Goal: Check status: Check status

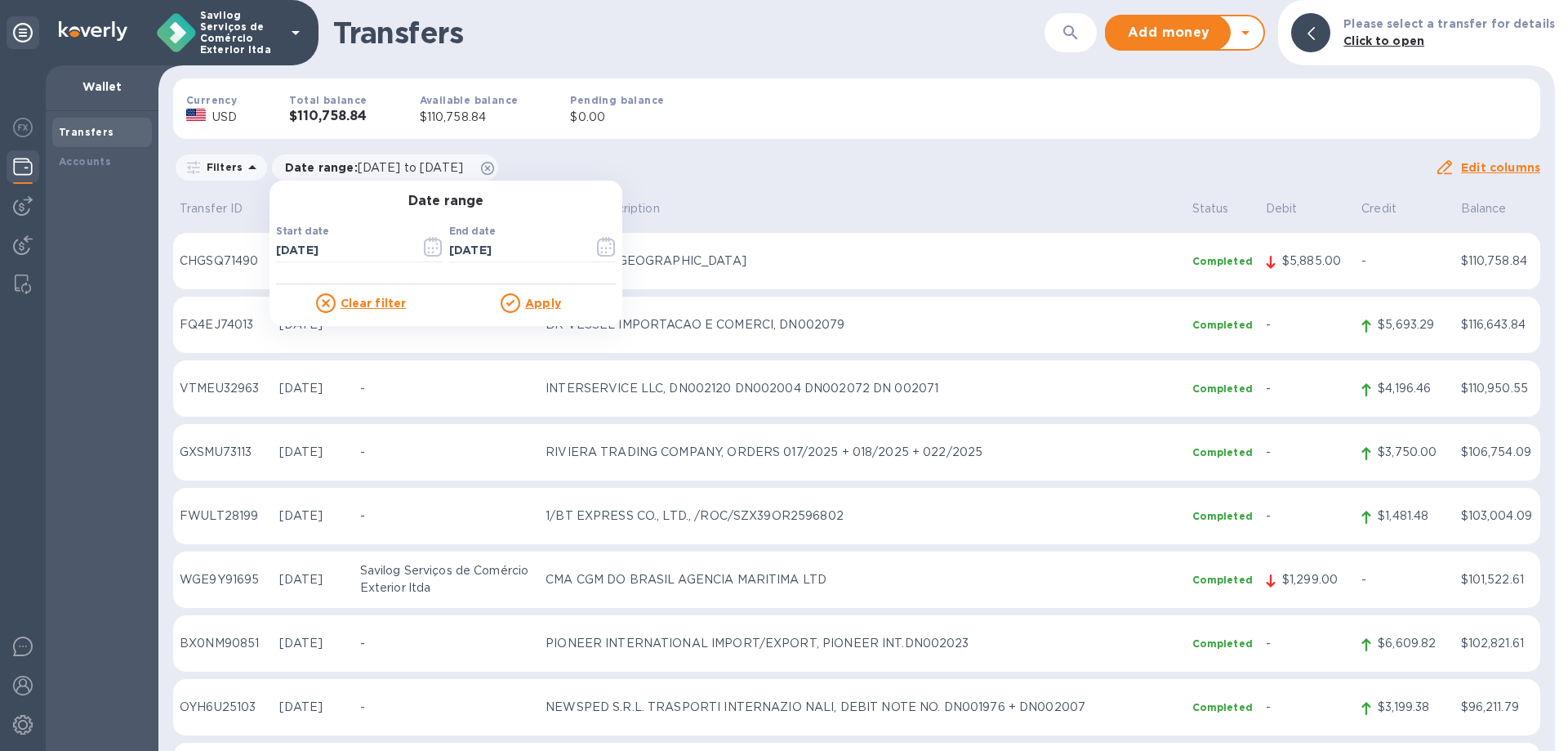
scroll to position [6289, 0]
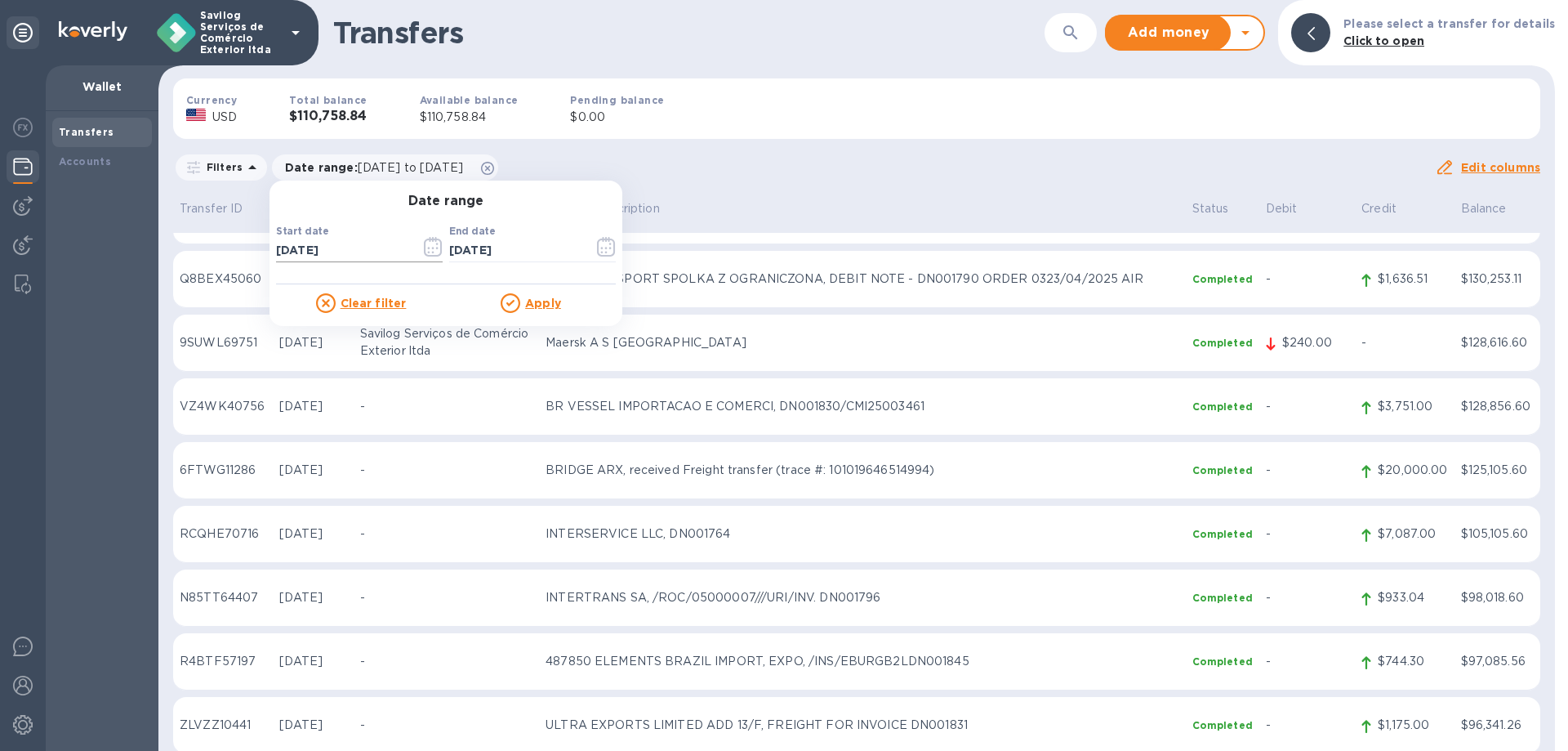
click at [375, 252] on input "[DATE]" at bounding box center [341, 250] width 131 height 24
click at [428, 246] on icon "button" at bounding box center [432, 247] width 18 height 19
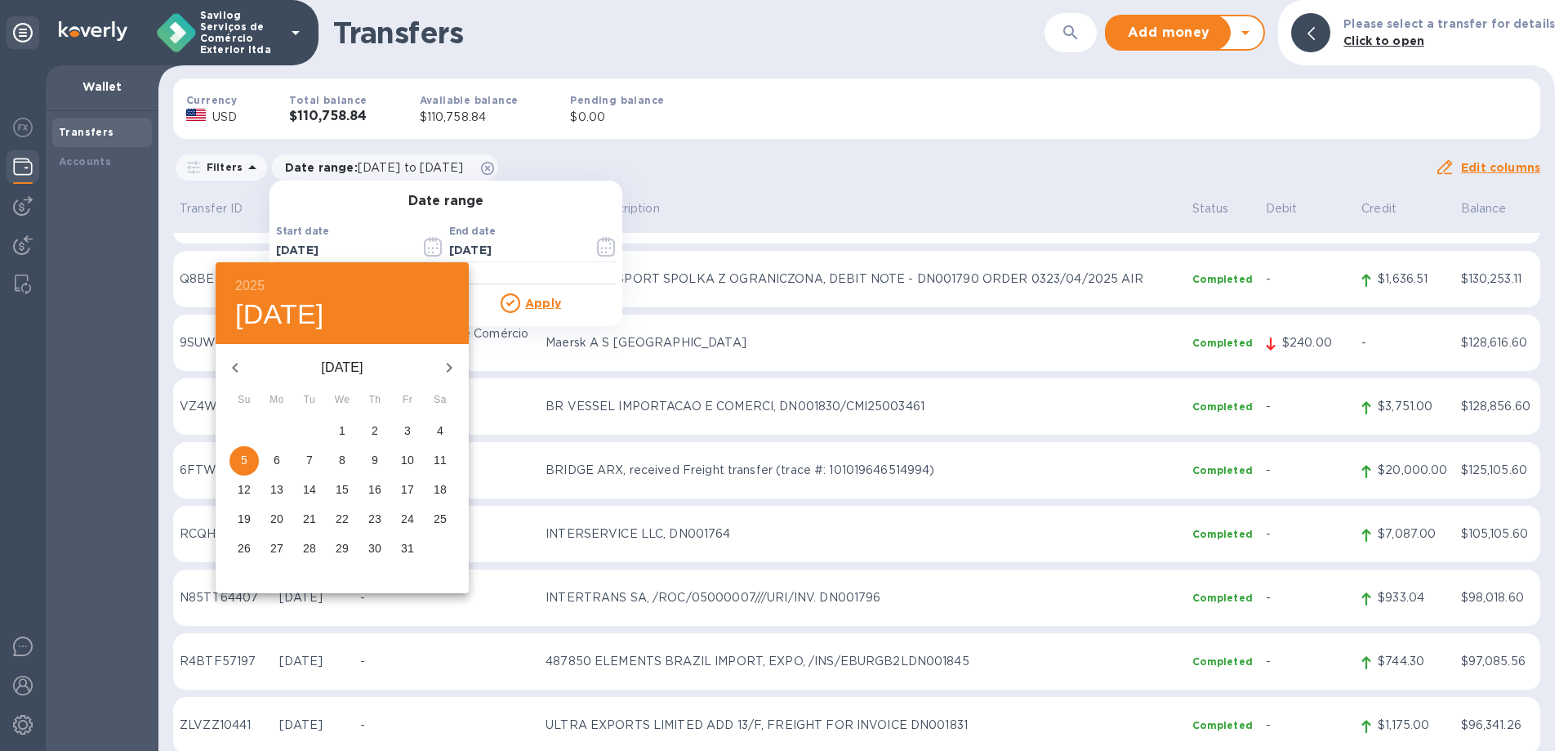
click at [458, 363] on icon "button" at bounding box center [449, 367] width 19 height 19
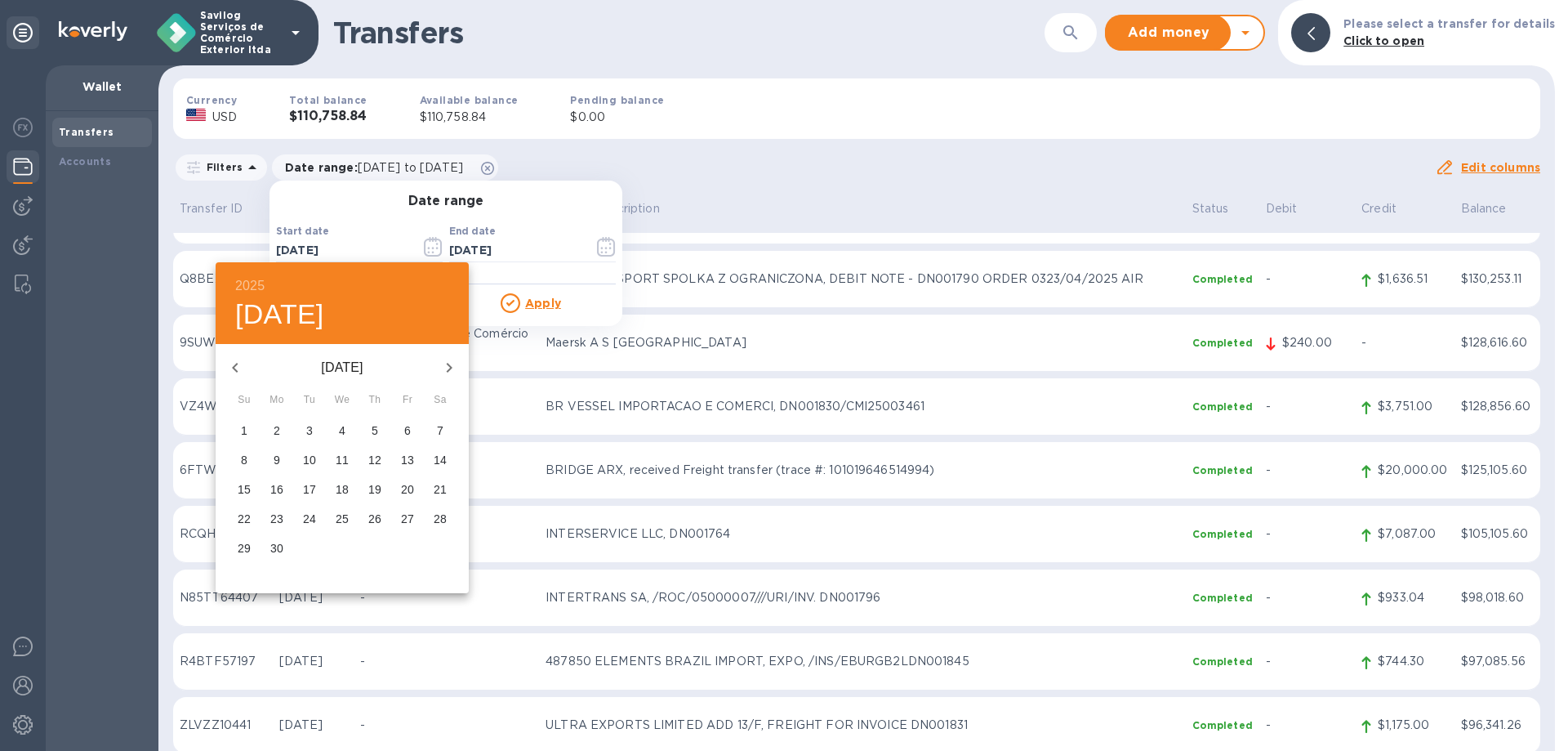
click at [244, 430] on p "1" at bounding box center [244, 430] width 7 height 17
type input "[DATE]"
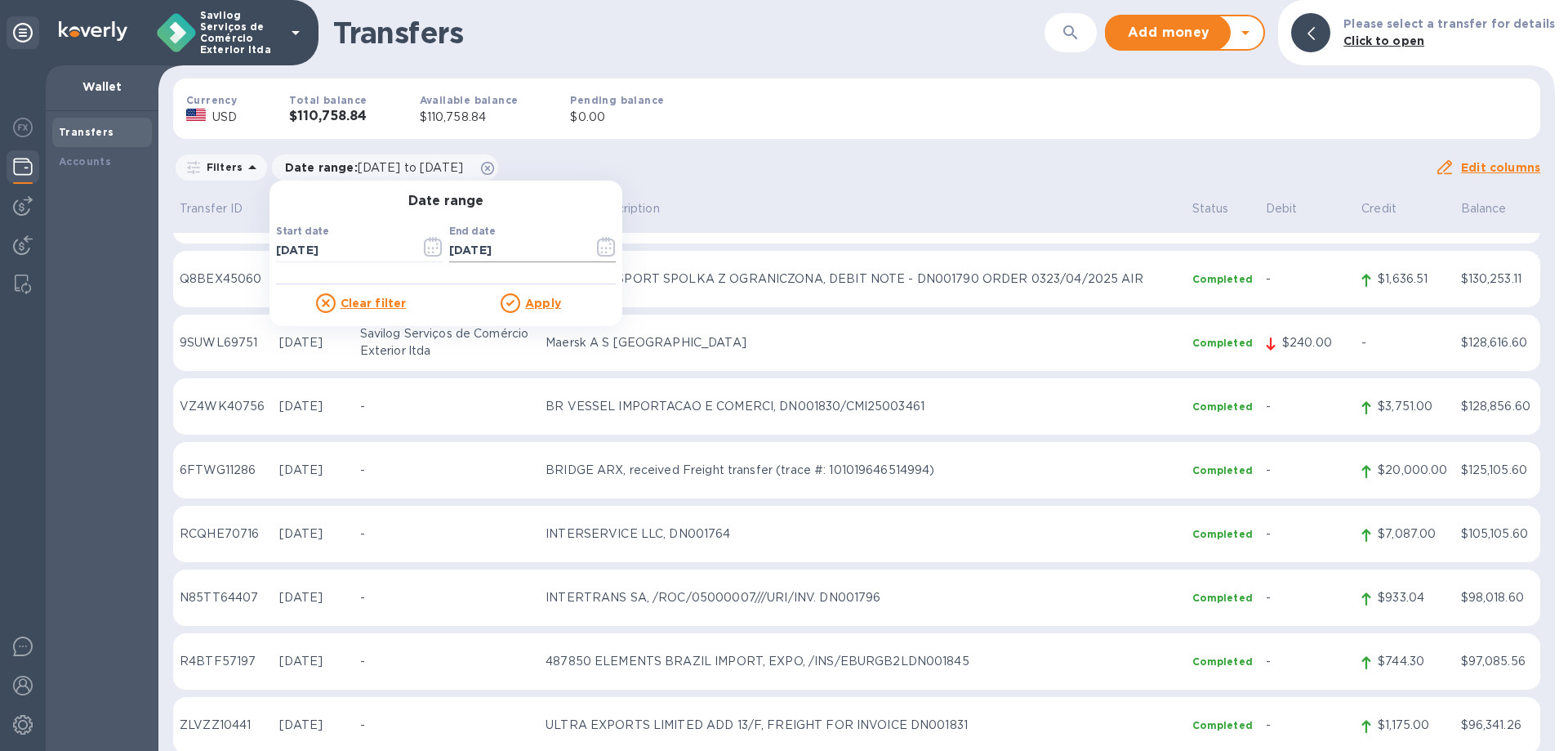
click at [613, 248] on icon "button" at bounding box center [606, 247] width 18 height 19
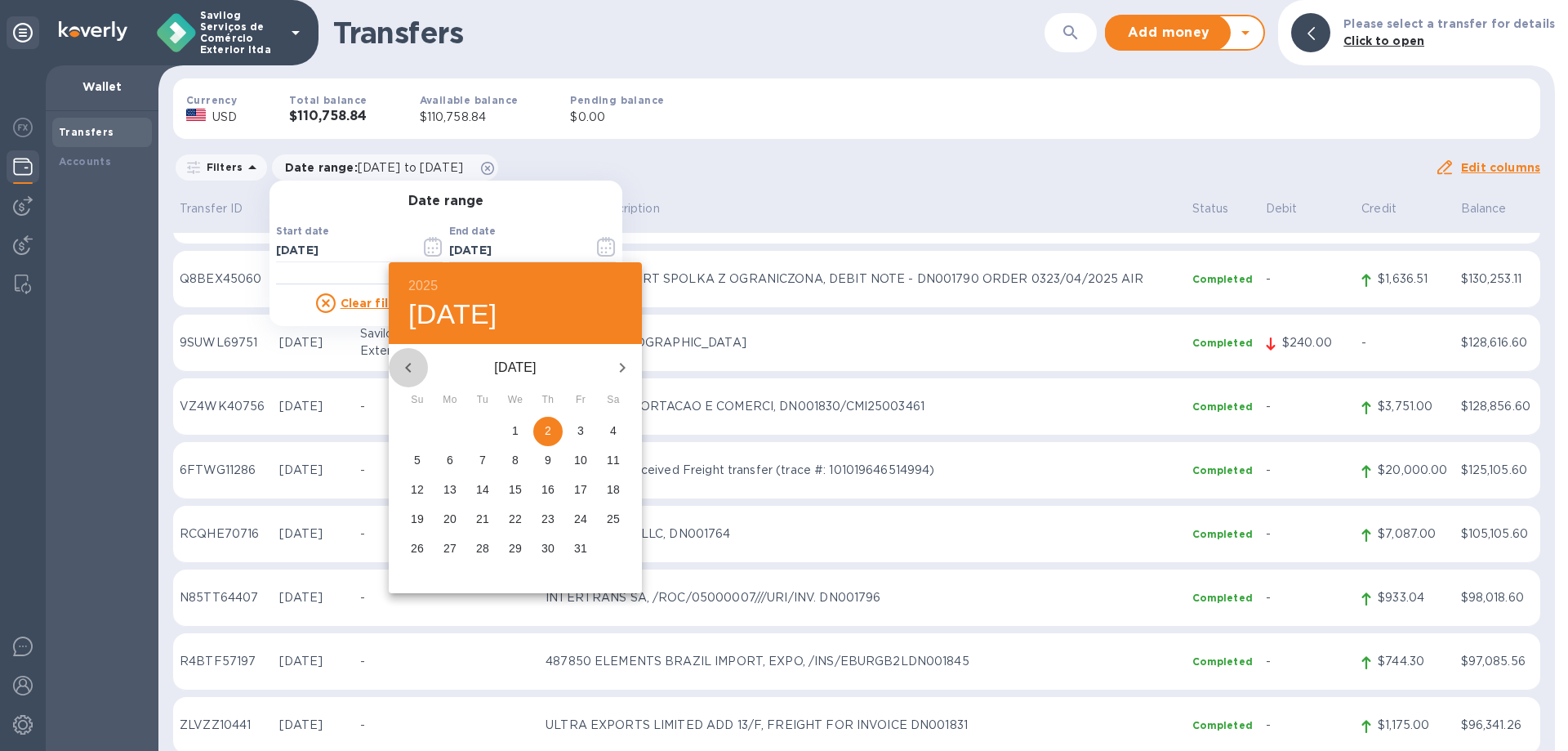
click at [413, 369] on icon "button" at bounding box center [408, 367] width 19 height 19
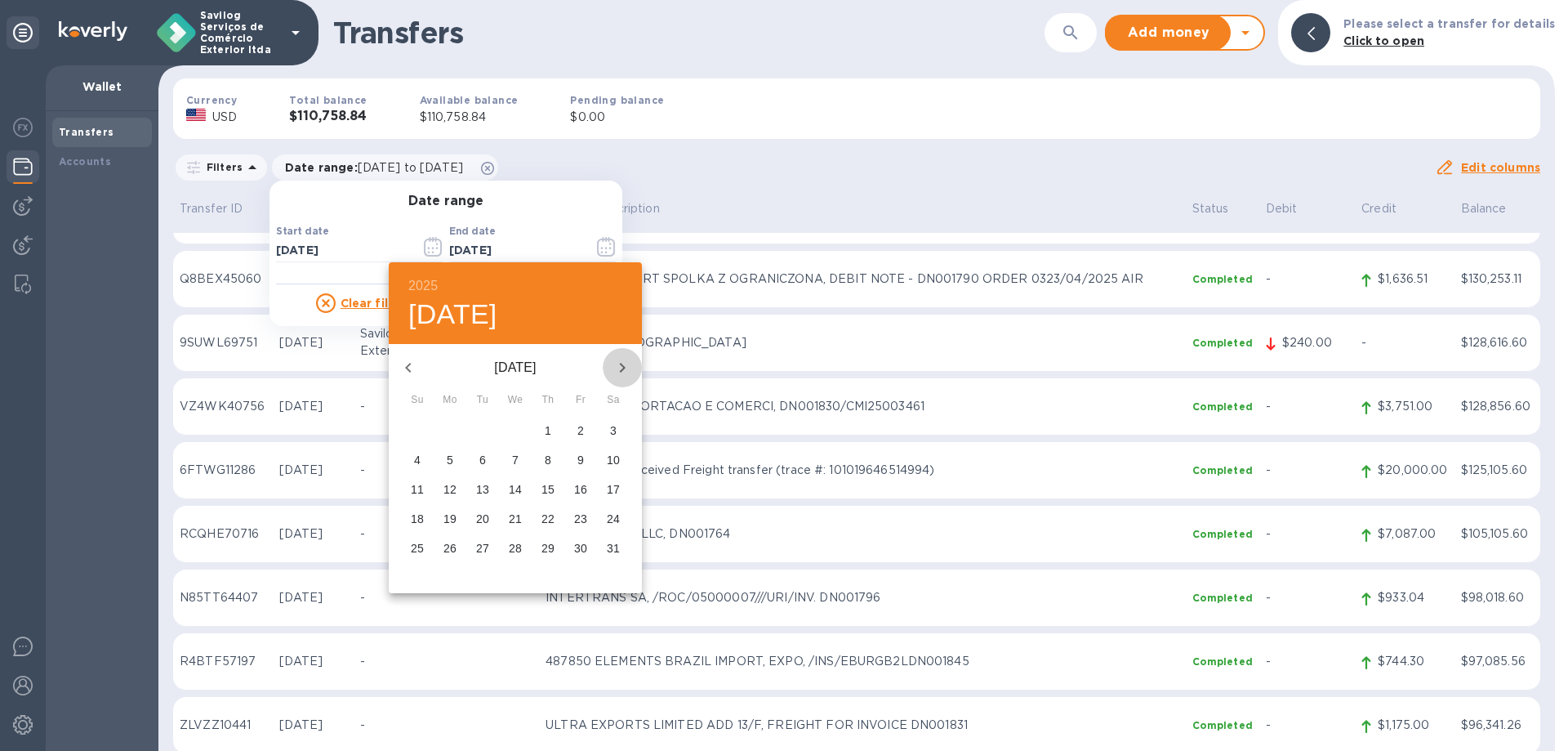
click at [614, 371] on icon "button" at bounding box center [623, 367] width 19 height 19
click at [452, 547] on p "30" at bounding box center [449, 548] width 13 height 17
type input "[DATE]"
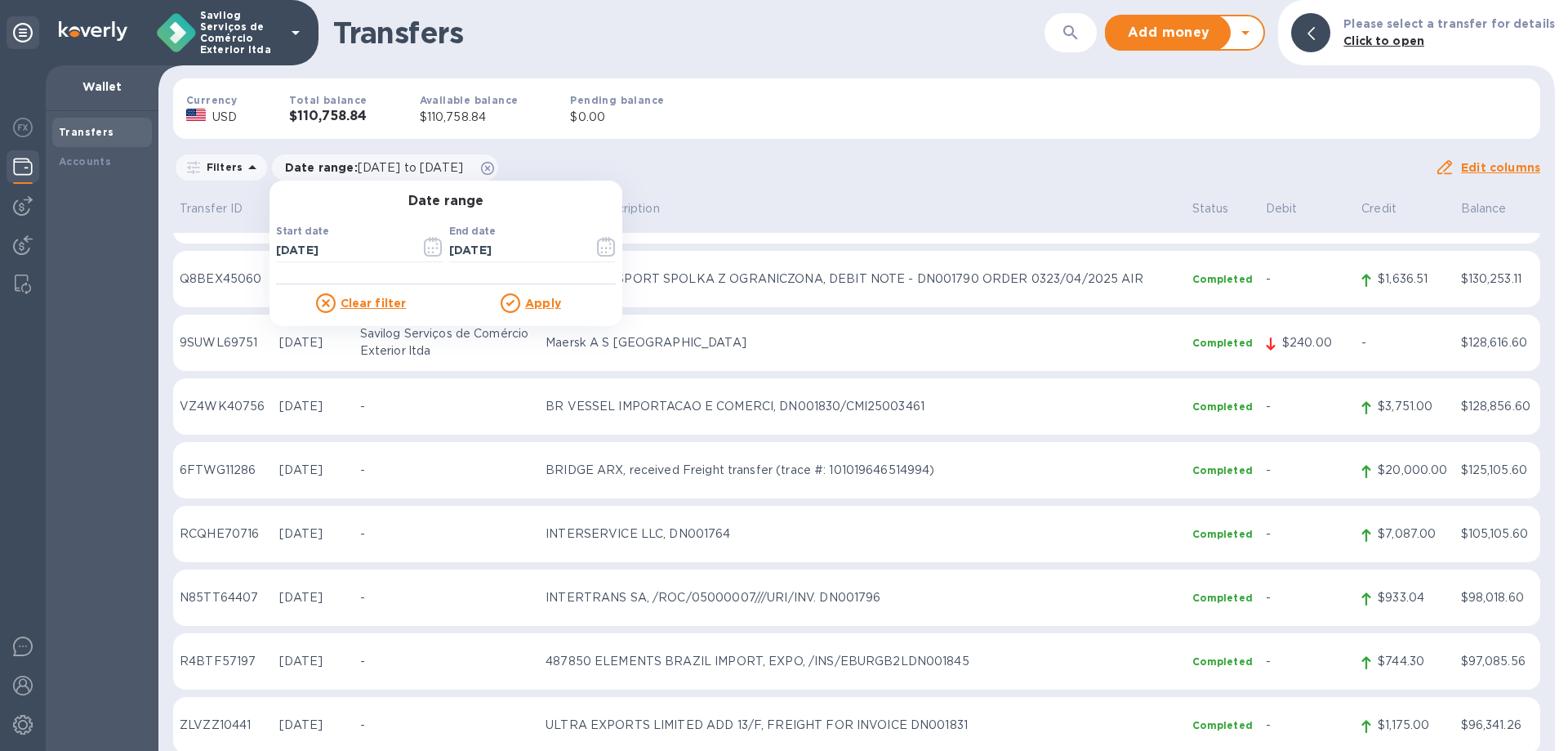
click at [540, 304] on u "Apply" at bounding box center [543, 302] width 36 height 13
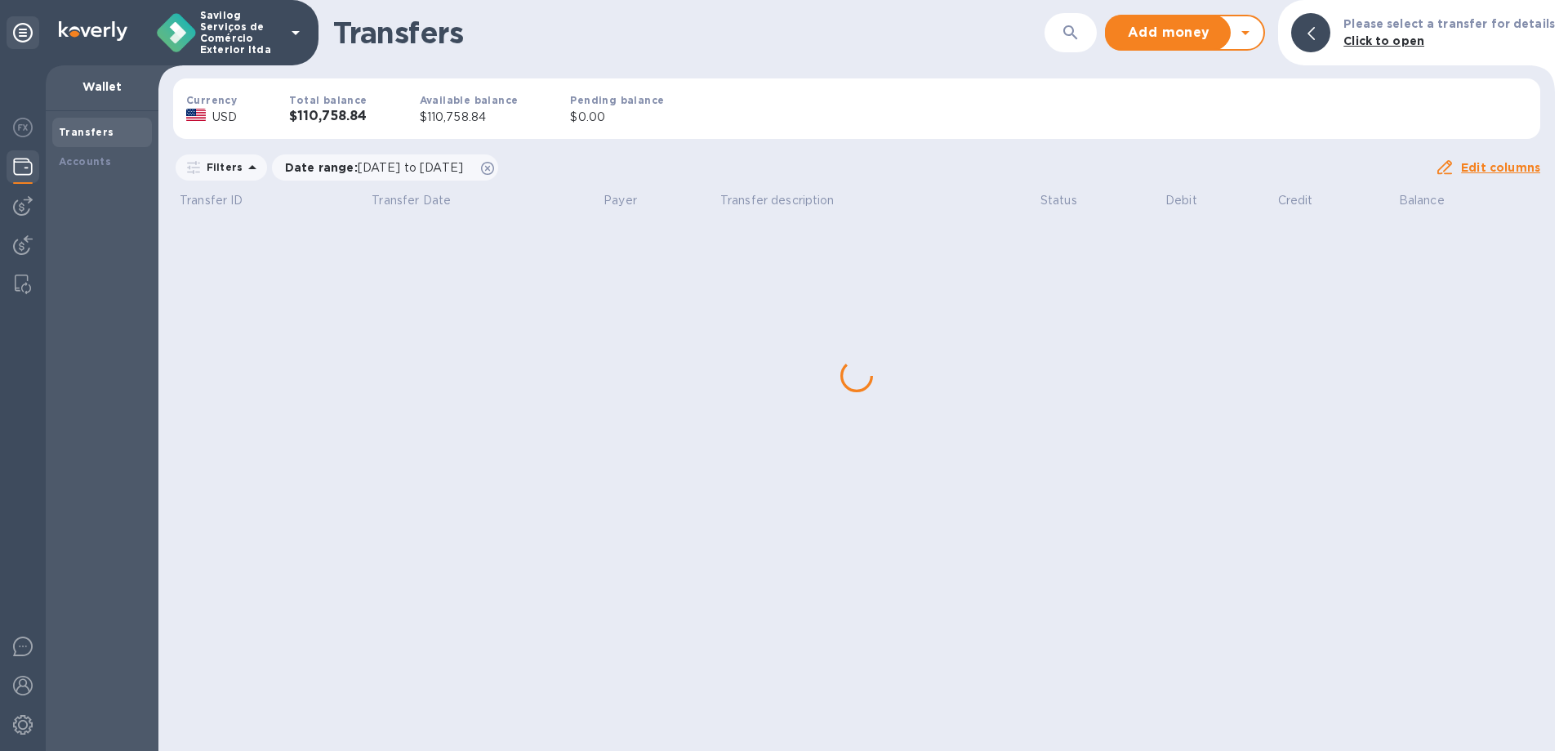
scroll to position [0, 0]
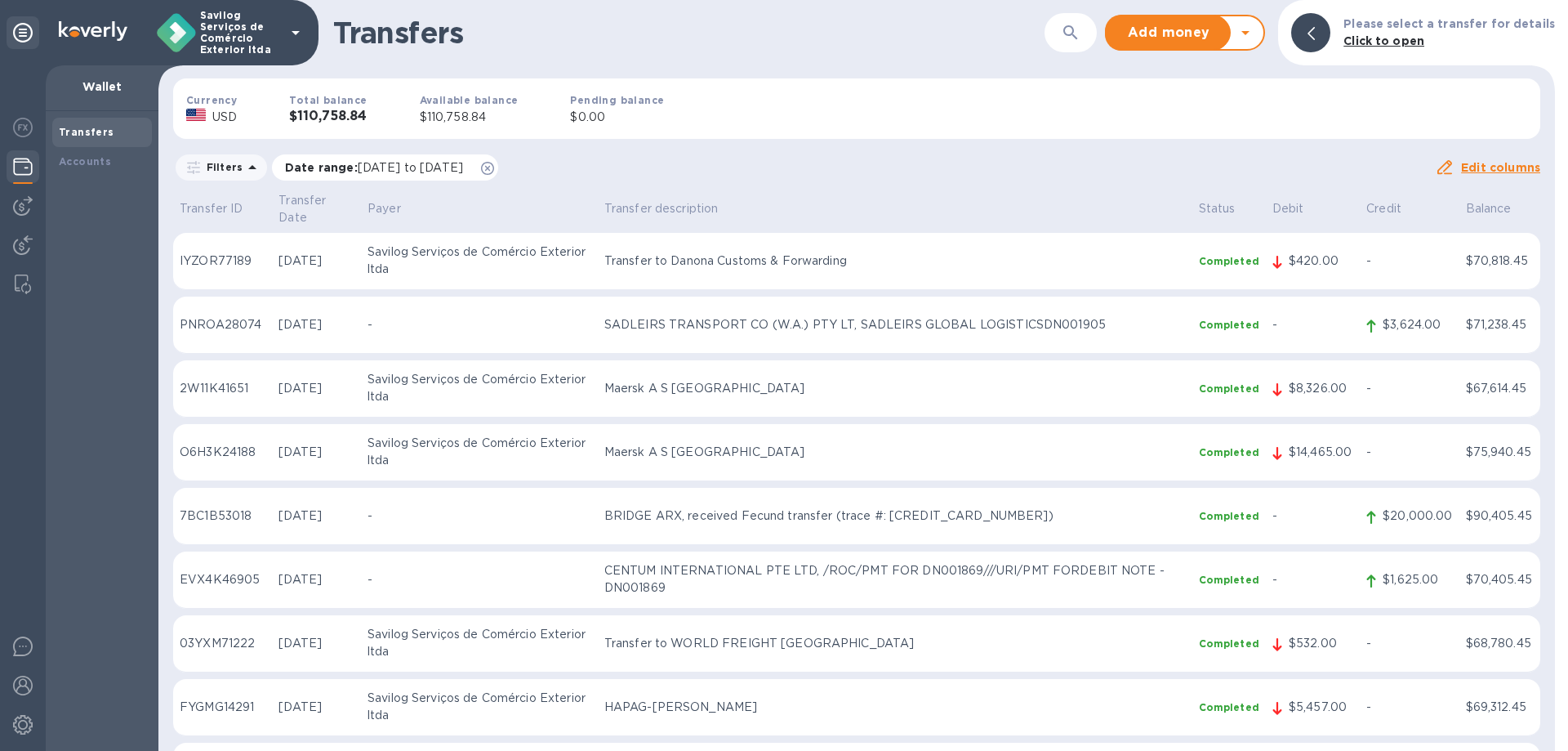
click at [479, 174] on span "Date range : [DATE] to [DATE]" at bounding box center [382, 167] width 194 height 17
click at [391, 171] on span "[DATE] to [DATE]" at bounding box center [410, 167] width 105 height 13
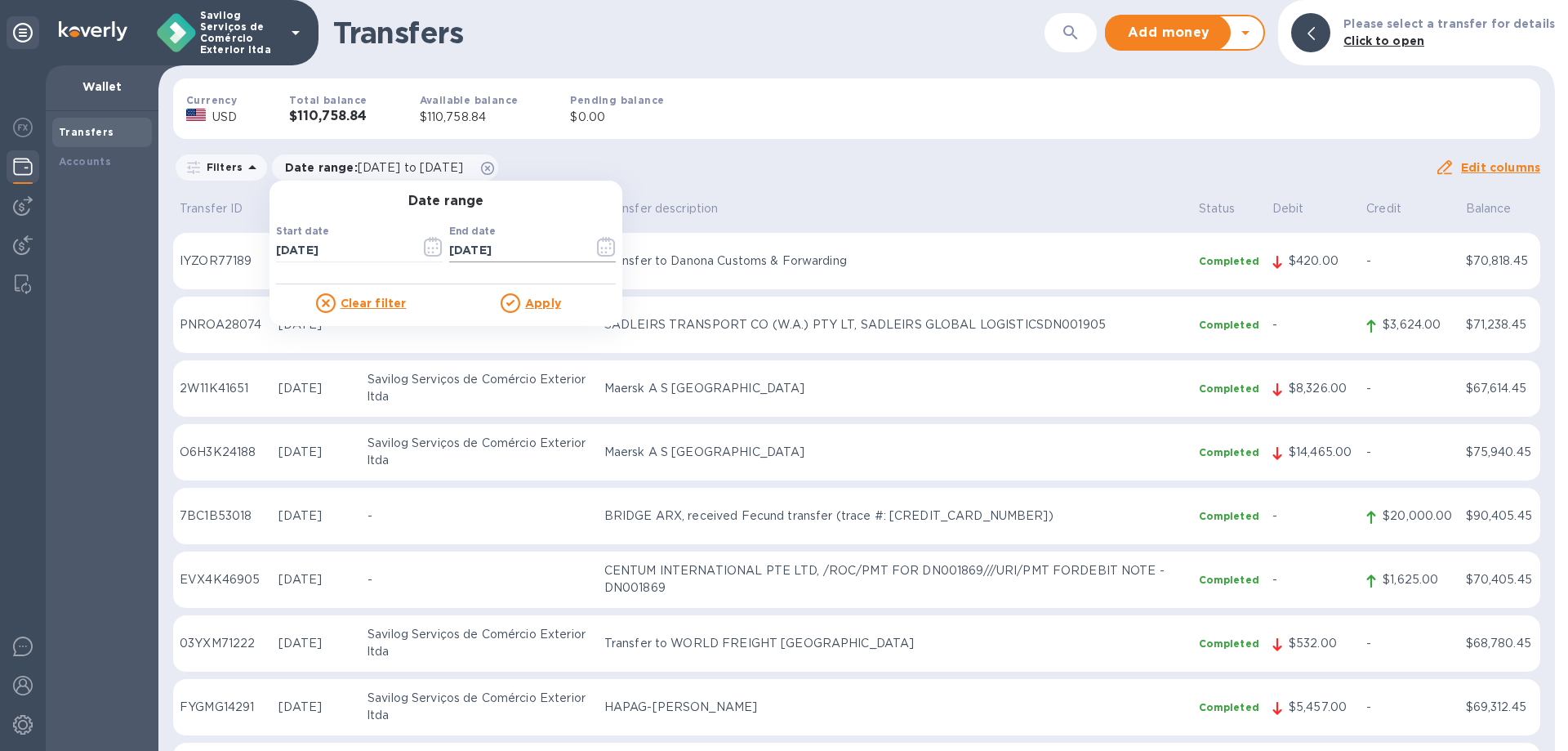
click at [606, 250] on icon "button" at bounding box center [606, 247] width 18 height 19
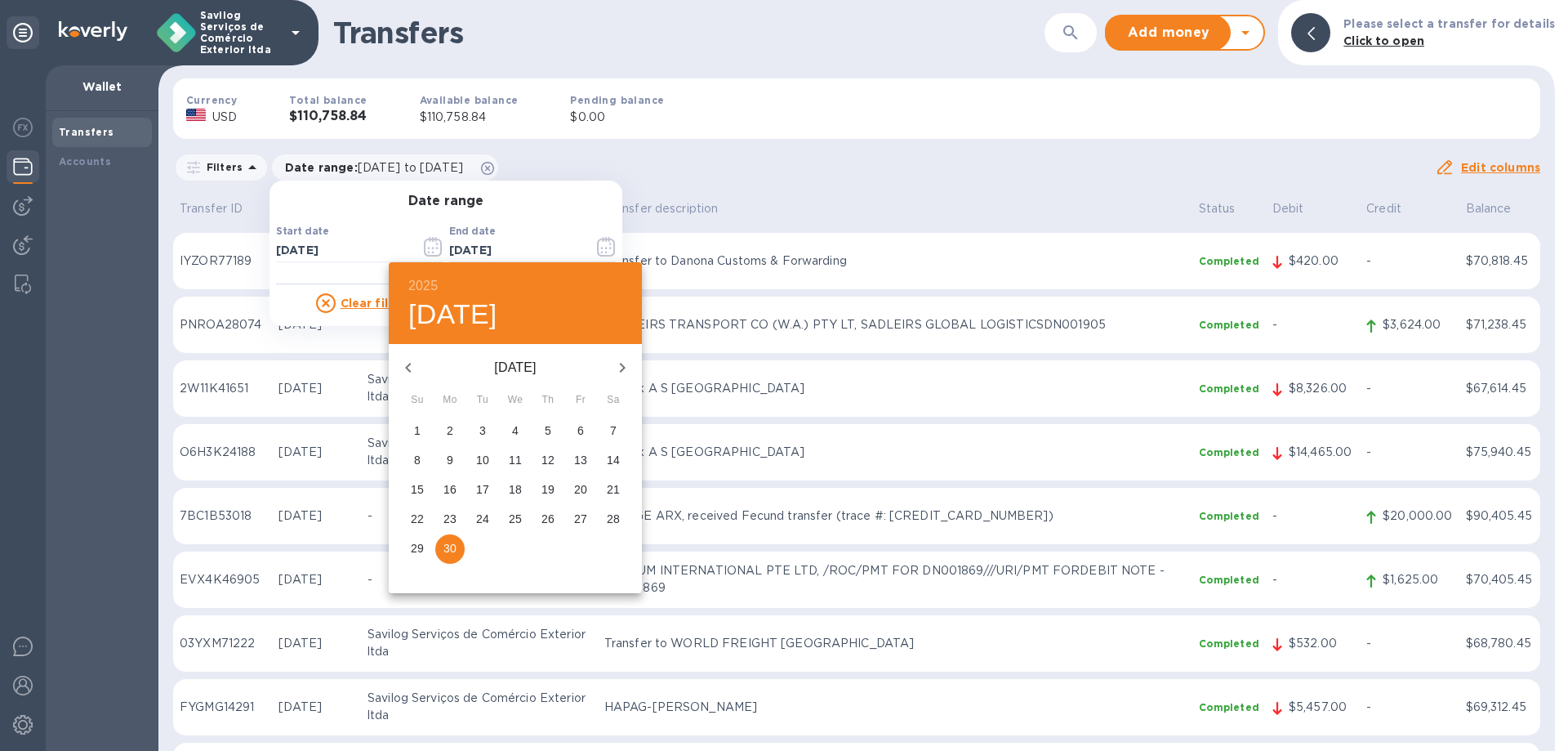
click at [622, 366] on icon "button" at bounding box center [623, 367] width 19 height 19
click at [474, 430] on span "1" at bounding box center [483, 430] width 29 height 17
type input "[DATE]"
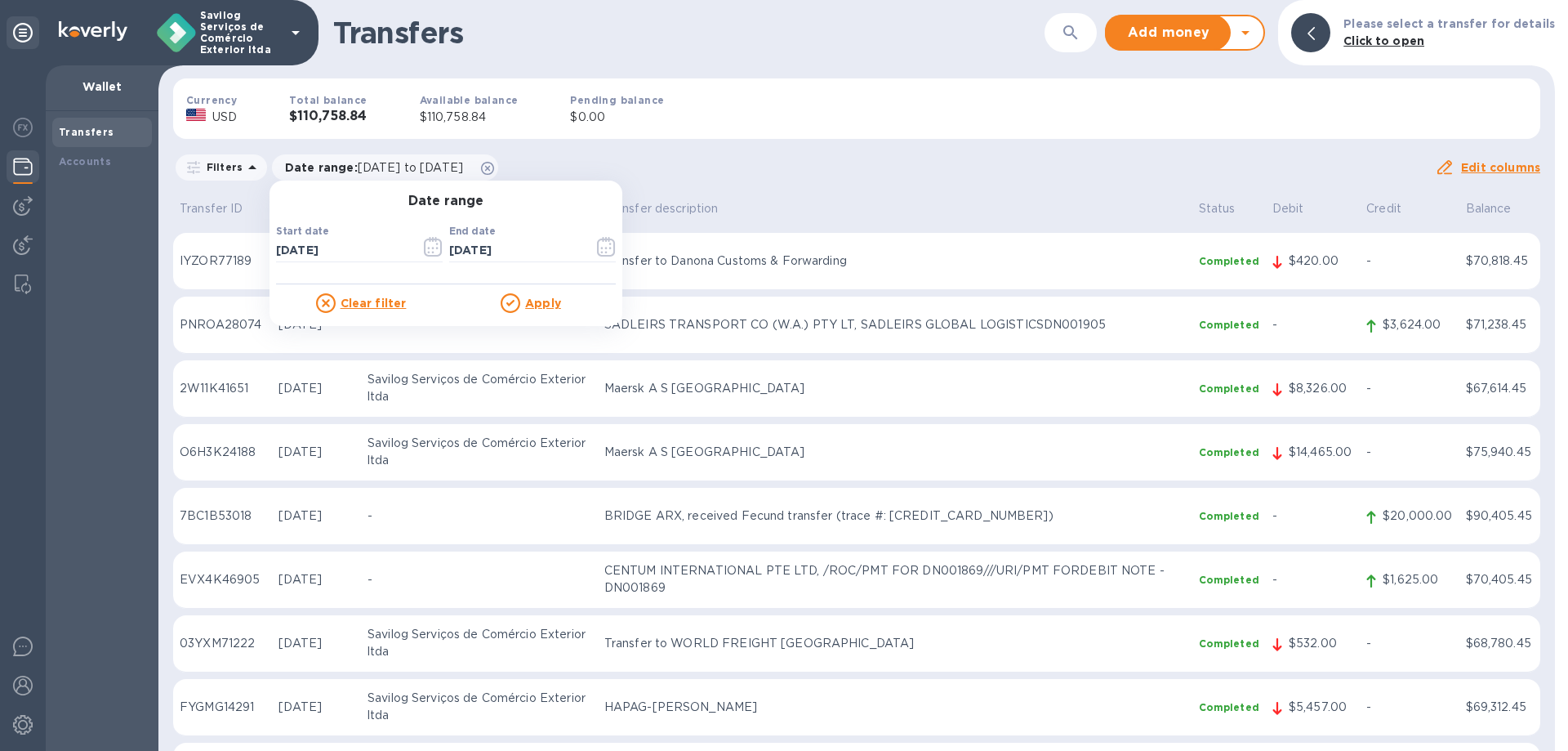
click at [541, 297] on u "Apply" at bounding box center [543, 302] width 36 height 13
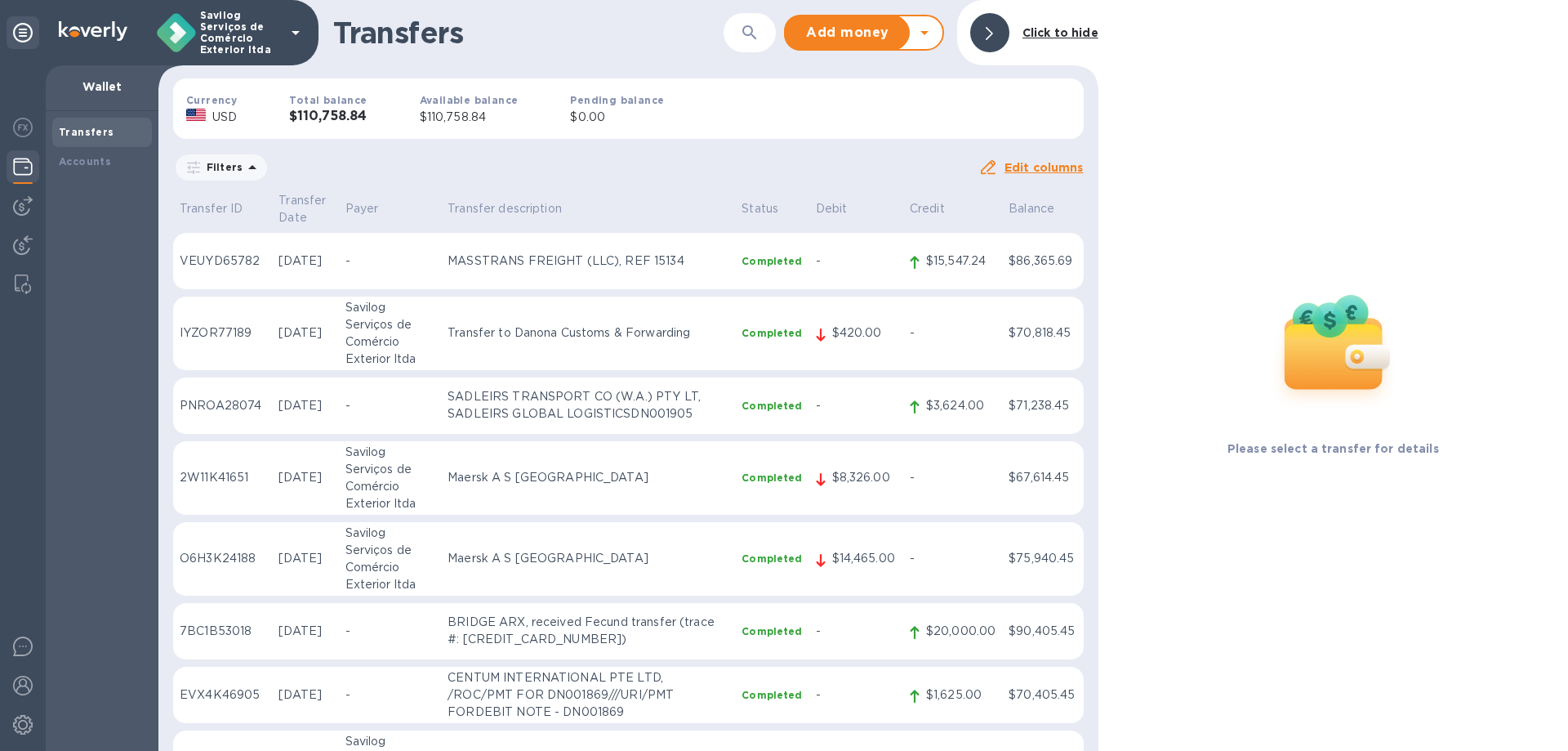
click at [988, 32] on icon at bounding box center [990, 33] width 8 height 13
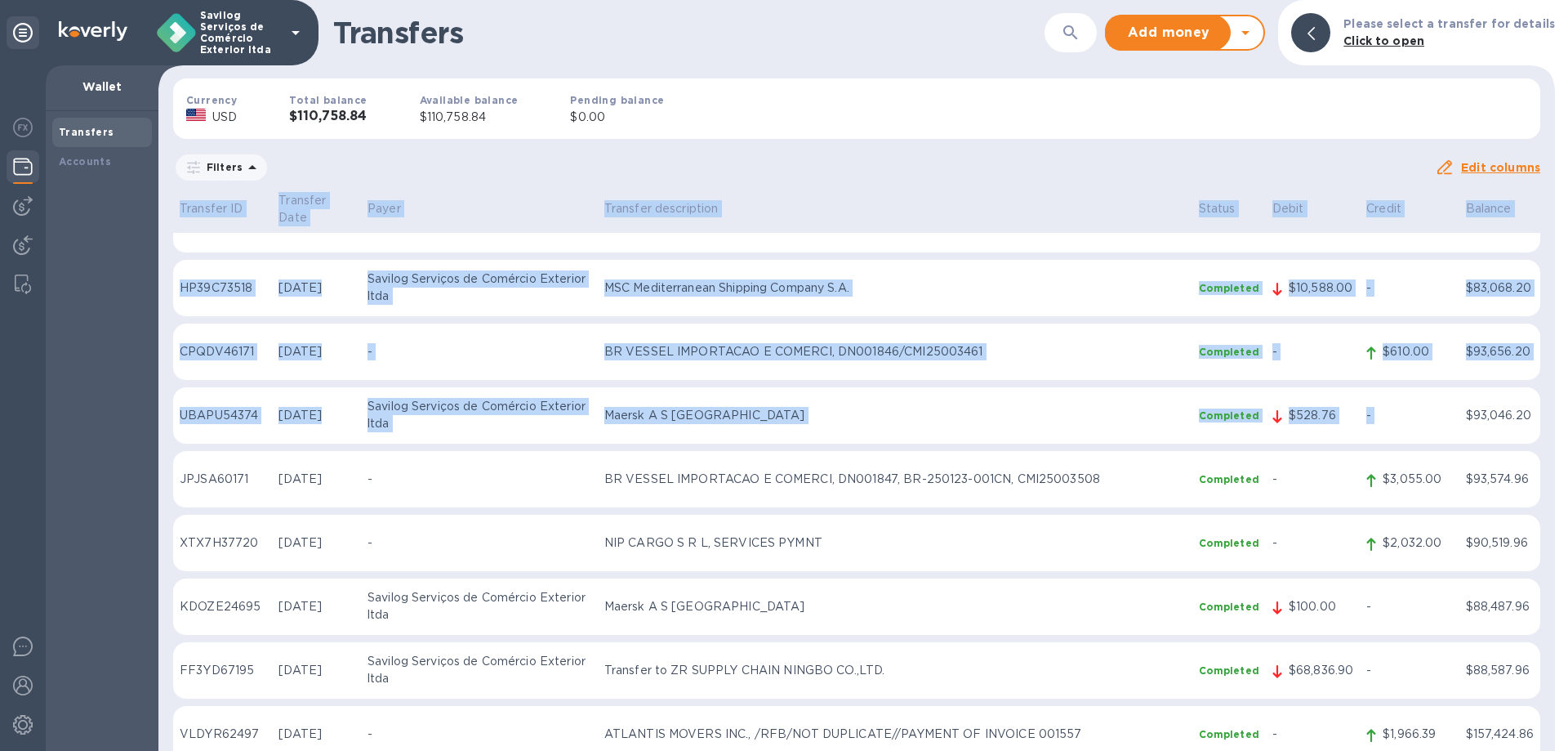
scroll to position [945, 0]
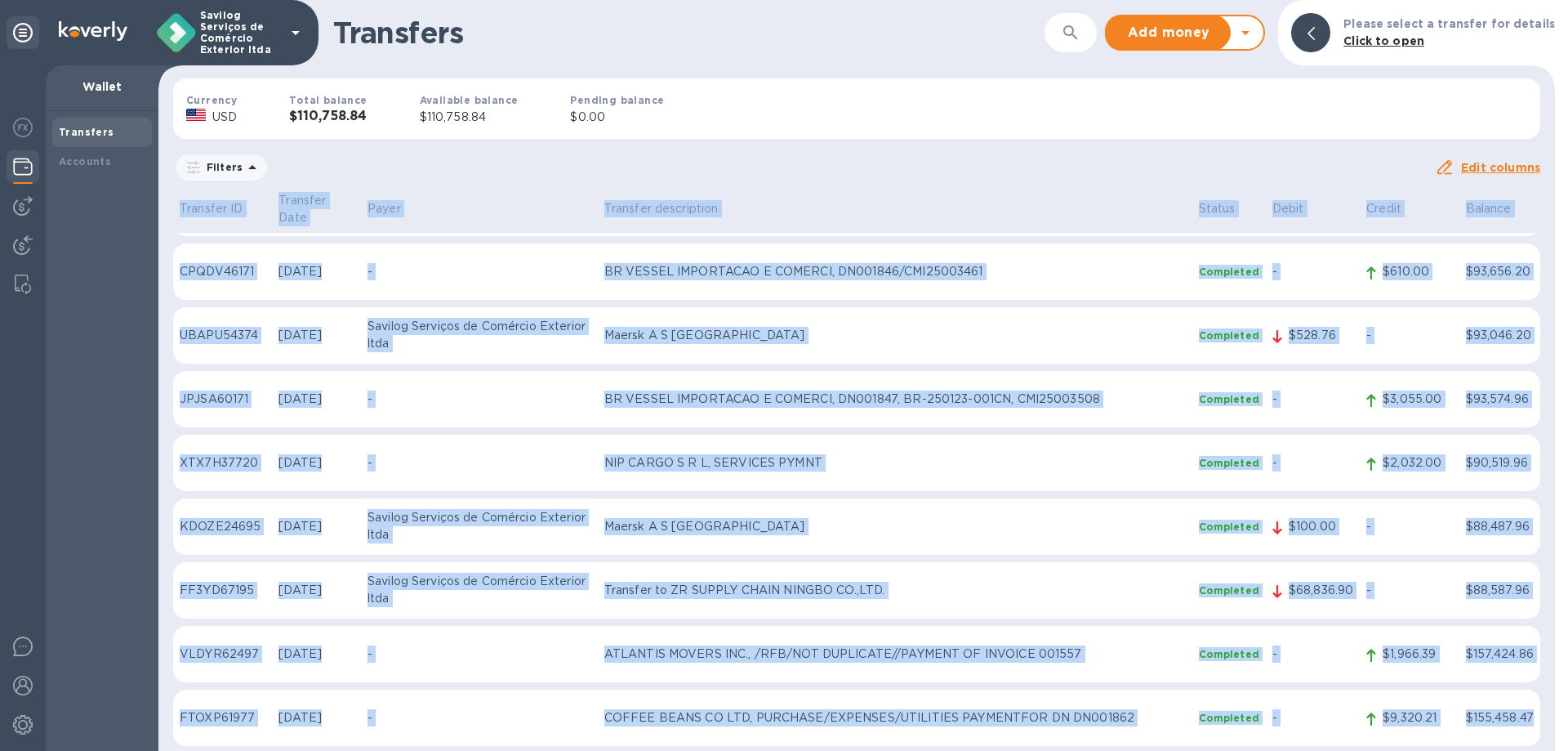
drag, startPoint x: 180, startPoint y: 201, endPoint x: 1533, endPoint y: 726, distance: 1451.3
click at [1533, 726] on table "Transfer ID Transfer Date Payer Transfer description Status Debit Credit Balanc…" at bounding box center [856, 2] width 1367 height 1517
copy table "Loremips DO Sitametc Adip Elits Doeiusmo temporincid Utlabo Etdol Magnaa Enimad…"
